Goal: Check status: Check status

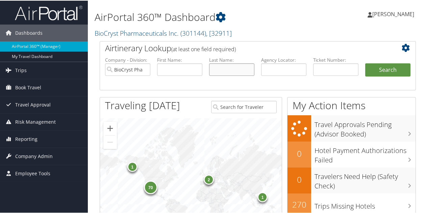
click at [235, 67] on input "text" at bounding box center [231, 69] width 45 height 12
type input "[PERSON_NAME]"
click at [365, 63] on button "Search" at bounding box center [387, 69] width 45 height 13
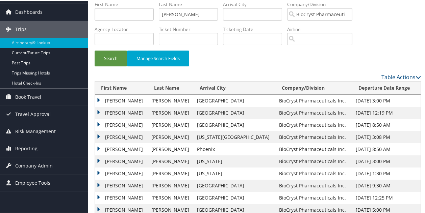
scroll to position [34, 0]
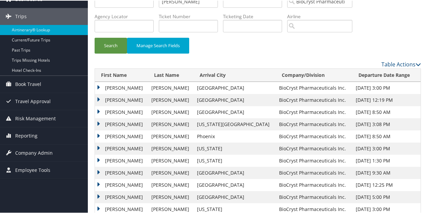
click at [97, 107] on td "CHARLES KENNETH" at bounding box center [121, 112] width 53 height 12
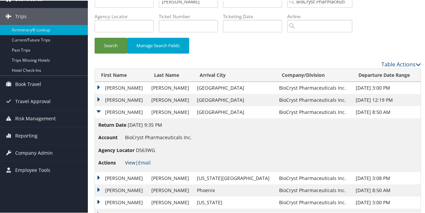
click at [132, 161] on link "View" at bounding box center [130, 162] width 10 height 6
click at [126, 160] on link "View" at bounding box center [130, 162] width 10 height 6
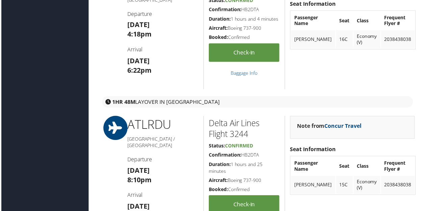
scroll to position [574, 0]
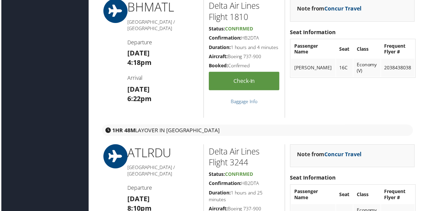
scroll to position [675, 0]
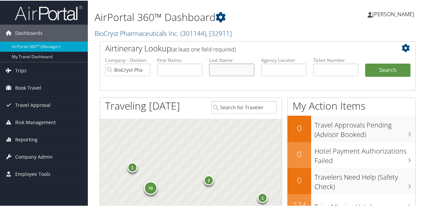
click at [219, 68] on input "text" at bounding box center [231, 69] width 45 height 12
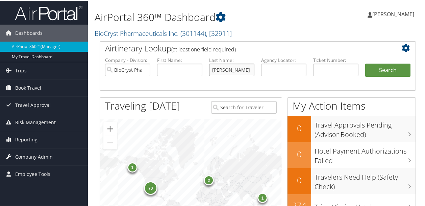
type input "[PERSON_NAME]"
click at [365, 63] on button "Search" at bounding box center [387, 69] width 45 height 13
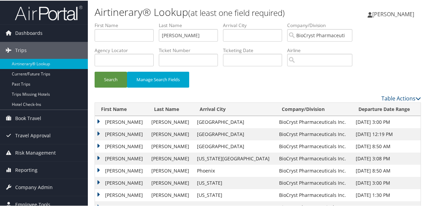
click at [101, 146] on td "[PERSON_NAME]" at bounding box center [121, 145] width 53 height 12
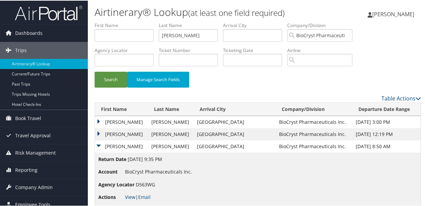
click at [129, 195] on link "View" at bounding box center [130, 196] width 10 height 6
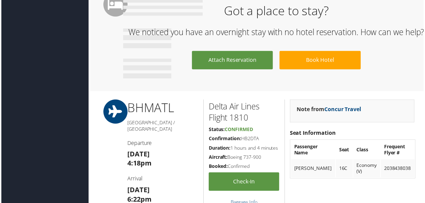
scroll to position [607, 0]
